Goal: Task Accomplishment & Management: Use online tool/utility

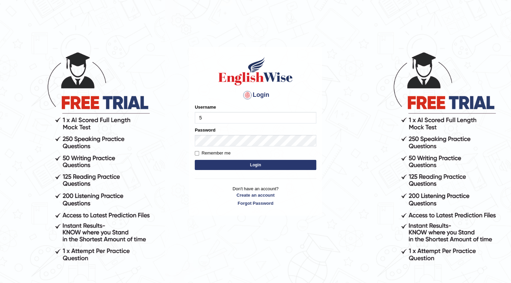
type input "532024"
click at [248, 164] on button "Login" at bounding box center [255, 165] width 121 height 10
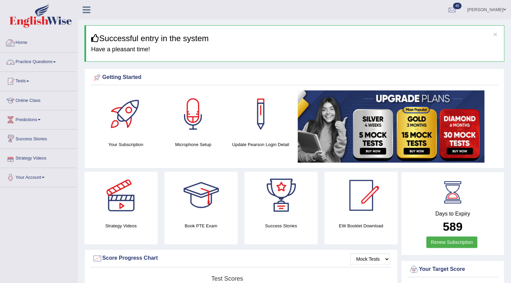
click at [40, 63] on link "Practice Questions" at bounding box center [38, 61] width 77 height 17
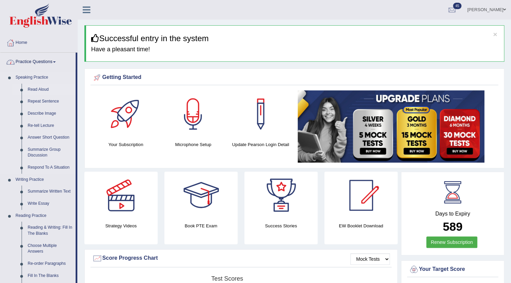
click at [43, 90] on link "Read Aloud" at bounding box center [50, 90] width 51 height 12
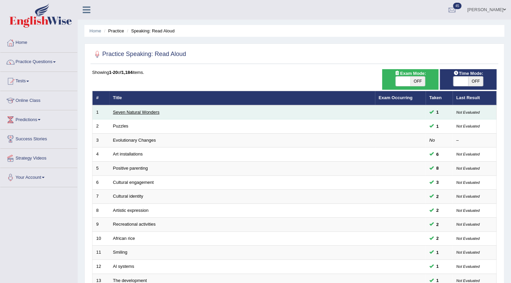
click at [148, 112] on link "Seven Natural Wonders" at bounding box center [136, 112] width 47 height 5
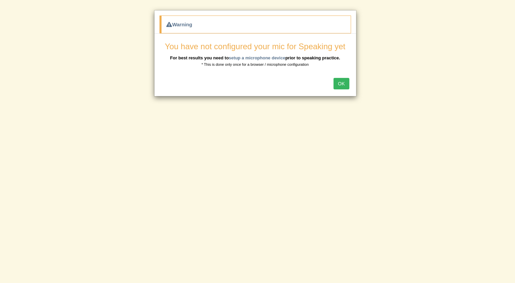
click at [317, 196] on body "Toggle navigation Home Practice Questions Speaking Practice Read Aloud Repeat S…" at bounding box center [257, 141] width 515 height 283
click at [343, 82] on button "OK" at bounding box center [342, 83] width 16 height 11
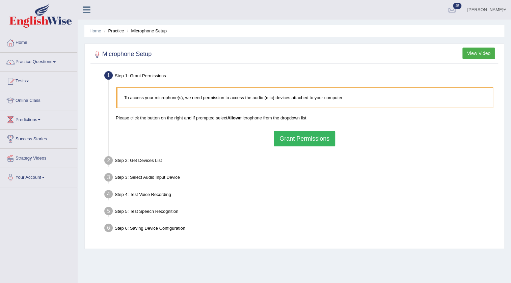
click at [312, 139] on button "Grant Permissions" at bounding box center [304, 139] width 61 height 16
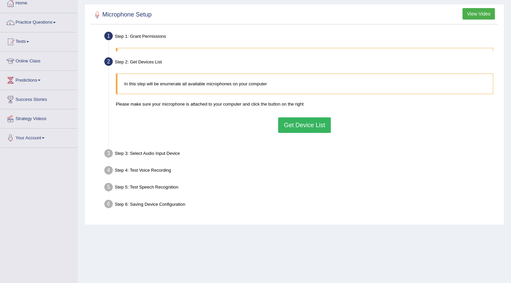
scroll to position [71, 0]
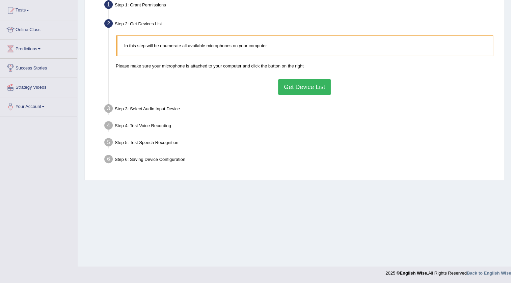
click at [303, 82] on button "Get Device List" at bounding box center [304, 87] width 53 height 16
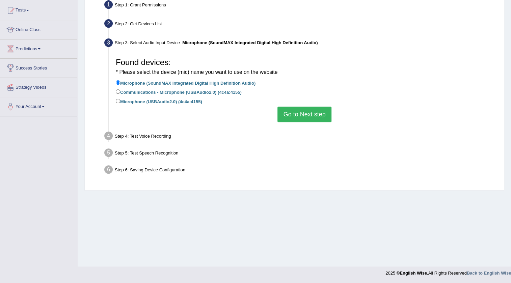
click at [297, 109] on button "Go to Next step" at bounding box center [304, 115] width 54 height 16
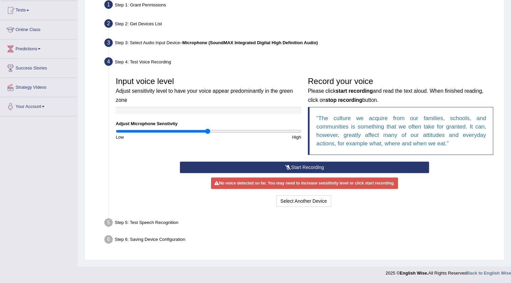
click at [285, 167] on icon at bounding box center [288, 167] width 6 height 5
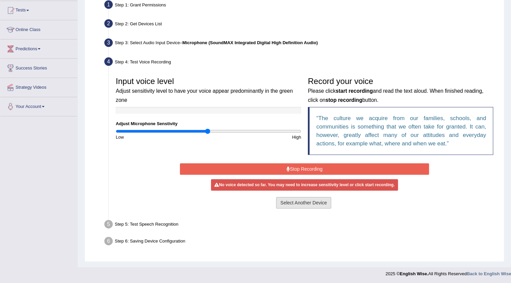
click at [291, 202] on button "Select Another Device" at bounding box center [303, 202] width 55 height 11
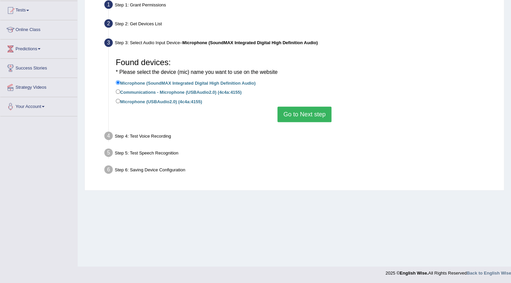
click at [214, 91] on label "Communications - Microphone (USBAudio2.0) (4c4a:4155)" at bounding box center [179, 91] width 126 height 7
click at [120, 91] on input "Communications - Microphone (USBAudio2.0) (4c4a:4155)" at bounding box center [118, 91] width 4 height 4
radio input "true"
click at [282, 115] on button "Go to Next step" at bounding box center [304, 115] width 54 height 16
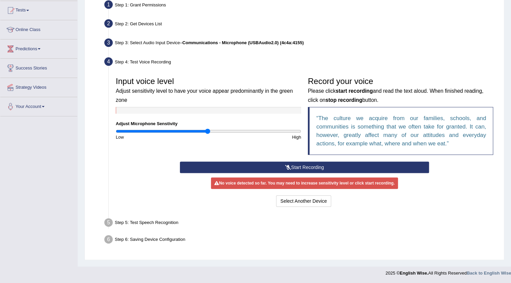
click at [272, 170] on button "Start Recording" at bounding box center [304, 167] width 249 height 11
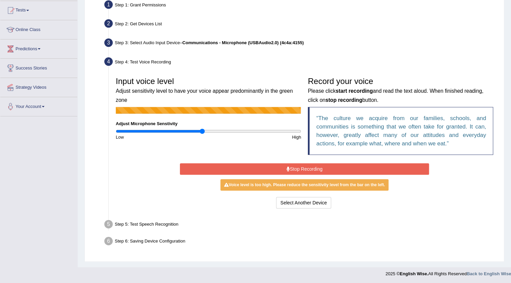
click at [201, 132] on input "range" at bounding box center [208, 131] width 185 height 5
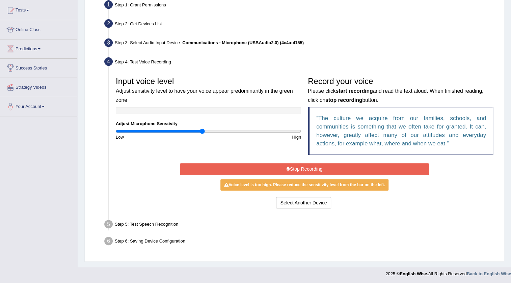
click at [225, 175] on div "Start Recording Stop Recording Note: Please listen to the recording till the en…" at bounding box center [304, 186] width 256 height 49
click at [225, 170] on button "Stop Recording" at bounding box center [304, 168] width 249 height 11
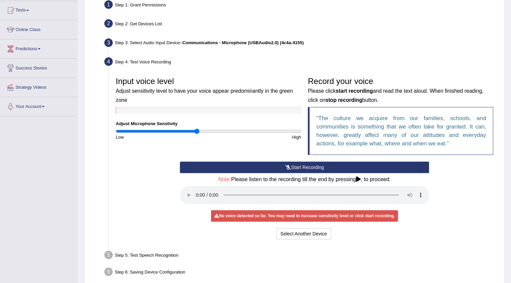
type input "0.88"
click at [196, 132] on input "range" at bounding box center [208, 131] width 185 height 5
click at [230, 165] on button "Start Recording" at bounding box center [304, 167] width 249 height 11
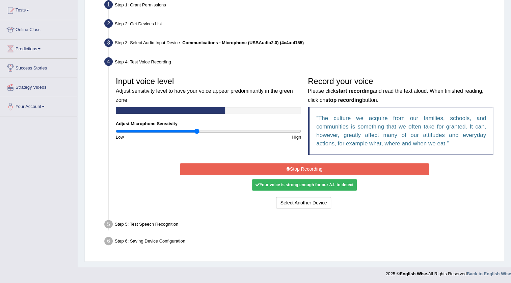
click at [231, 167] on button "Stop Recording" at bounding box center [304, 168] width 249 height 11
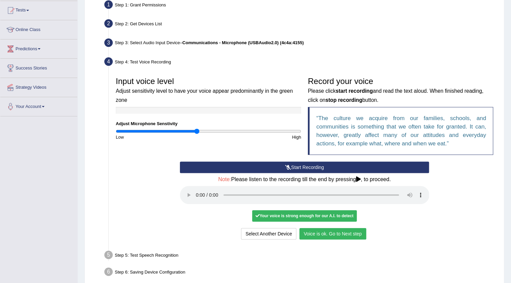
click at [340, 232] on button "Voice is ok. Go to Next step" at bounding box center [332, 233] width 67 height 11
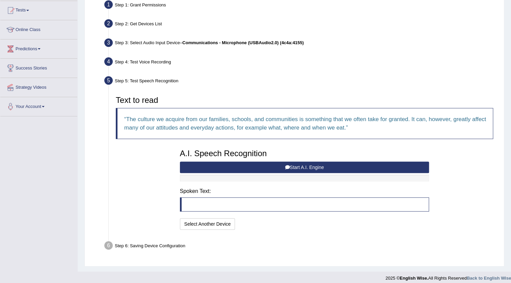
click at [325, 167] on button "Start A.I. Engine" at bounding box center [304, 167] width 249 height 11
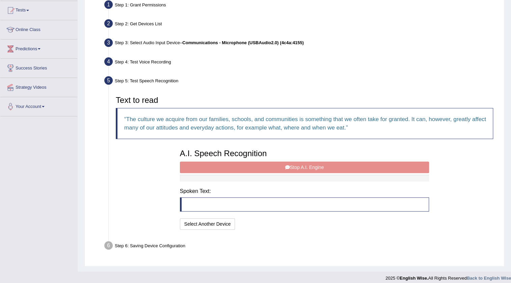
click at [325, 167] on div "A.I. Speech Recognition Start A.I. Engine Stop A.I. Engine Note: Please listen …" at bounding box center [304, 189] width 256 height 86
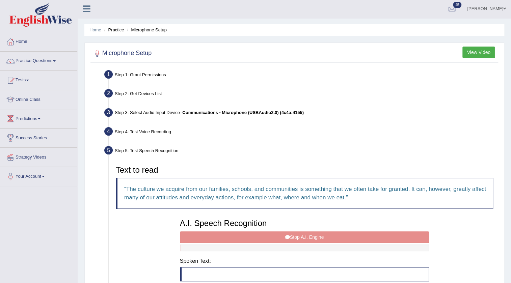
scroll to position [0, 0]
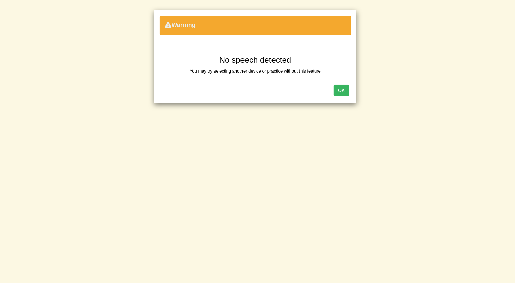
click at [344, 90] on button "OK" at bounding box center [342, 90] width 16 height 11
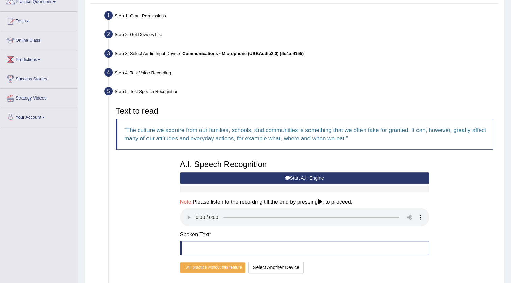
scroll to position [61, 0]
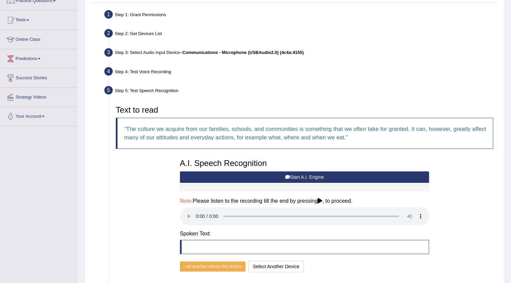
click at [307, 172] on button "Start A.I. Engine" at bounding box center [304, 176] width 249 height 11
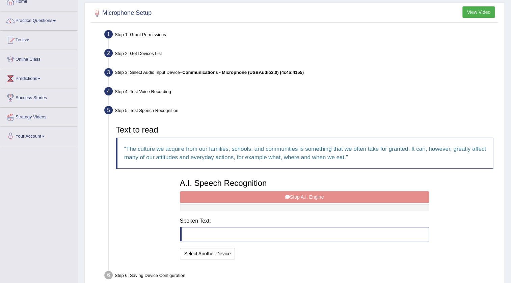
scroll to position [0, 0]
